Goal: Task Accomplishment & Management: Manage account settings

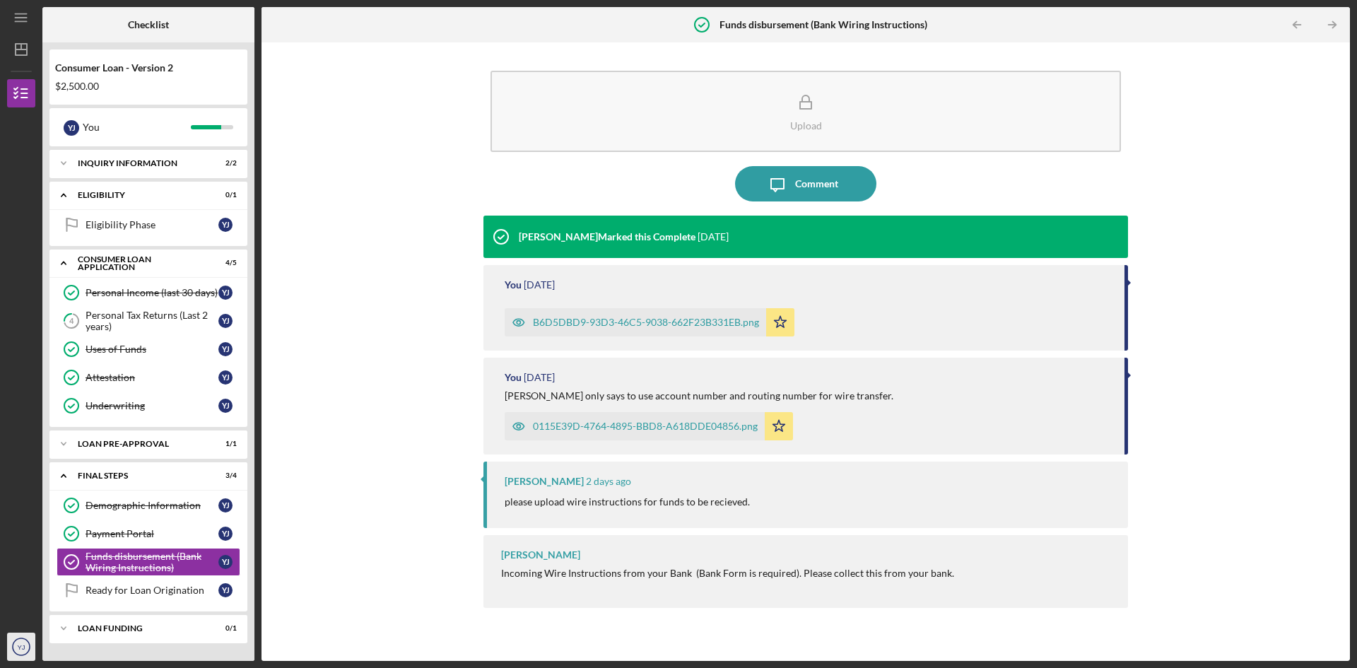
click at [20, 583] on text "YJ" at bounding box center [21, 647] width 8 height 8
click at [25, 20] on icon "Icon/Menu" at bounding box center [22, 18] width 32 height 32
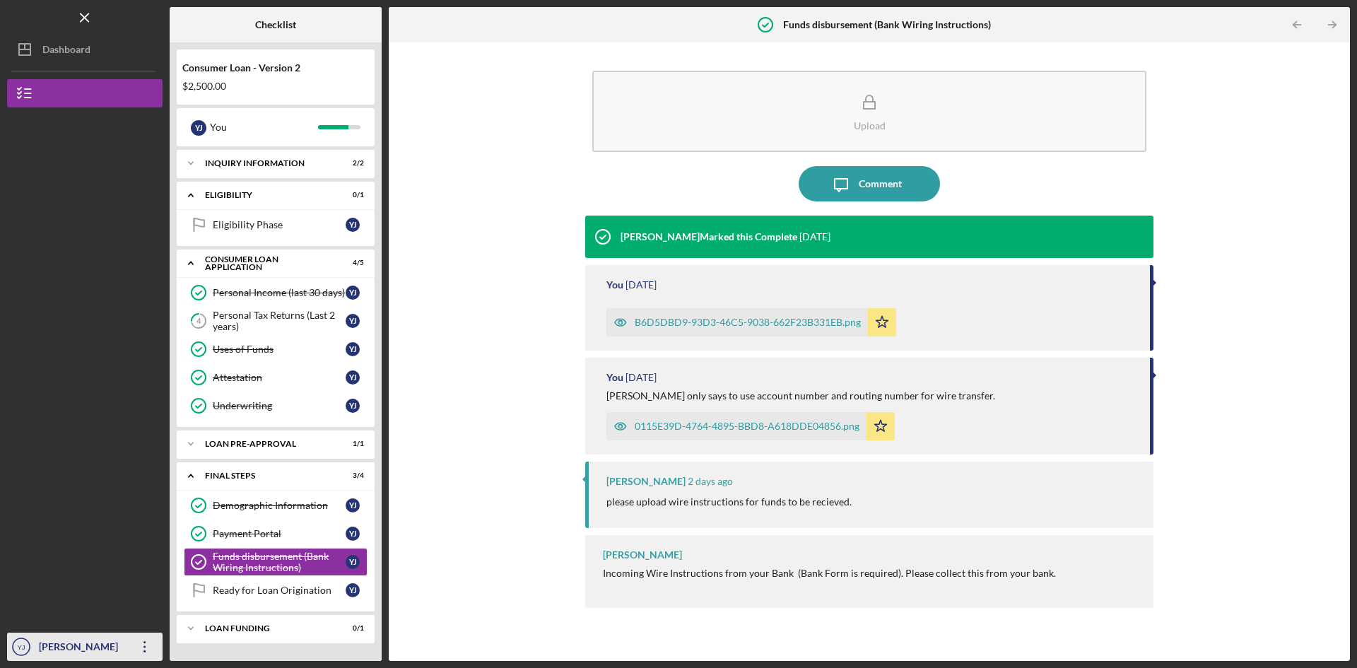
click at [145, 583] on icon "Icon/Overflow" at bounding box center [144, 646] width 35 height 35
click at [55, 583] on div "[PERSON_NAME]" at bounding box center [81, 648] width 92 height 32
click at [143, 583] on icon "Icon/Overflow" at bounding box center [144, 646] width 35 height 35
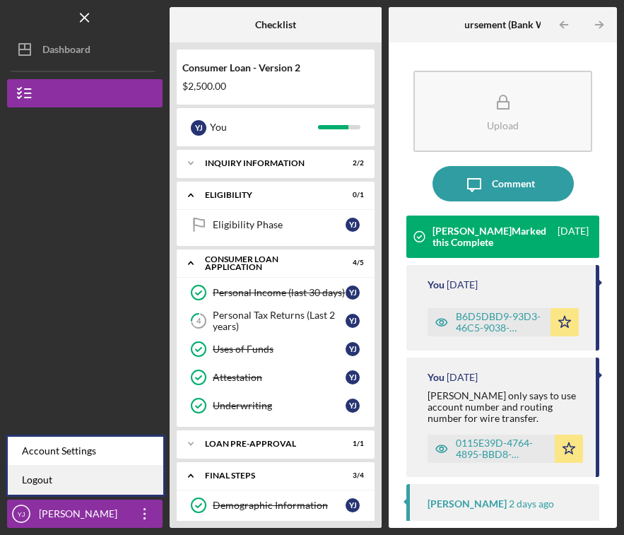
click at [44, 475] on link "Logout" at bounding box center [85, 480] width 155 height 29
